Goal: Navigation & Orientation: Go to known website

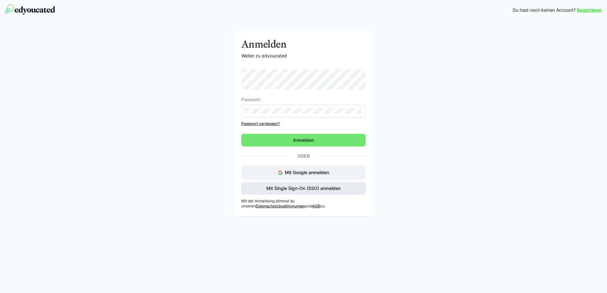
click at [293, 188] on span "Mit Single Sign-On (SSO) anmelden" at bounding box center [303, 188] width 76 height 6
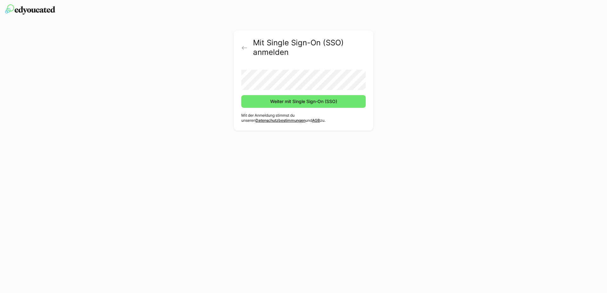
click at [288, 108] on div "Mit Single Sign-On (SSO) anmelden Weiter mit Single Sign-On (SSO) Mit der Anmel…" at bounding box center [304, 80] width 140 height 100
click at [290, 104] on span "Weiter mit Single Sign-On (SSO)" at bounding box center [303, 101] width 69 height 6
click at [327, 100] on span "Weiter mit Single Sign-On (SSO)" at bounding box center [303, 101] width 69 height 6
